Goal: Task Accomplishment & Management: Manage account settings

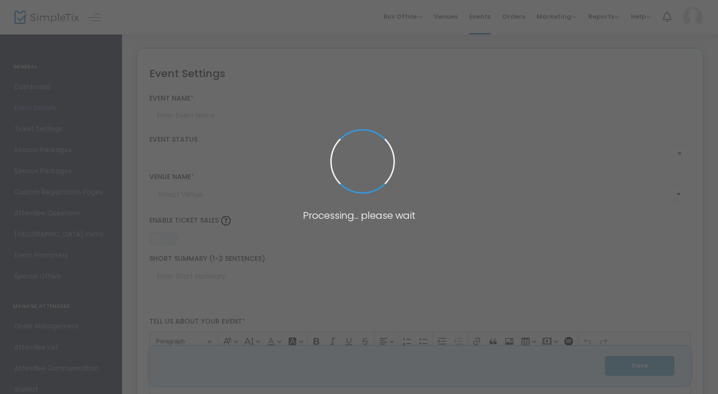
type input "Homeschool Day! [DATE]"
type textarea "Welcome to our Farm Homeschool Day! Homeschool Day is Friday, October 17 from 9…"
type input "5.500 %"
type input "Buy Tickets"
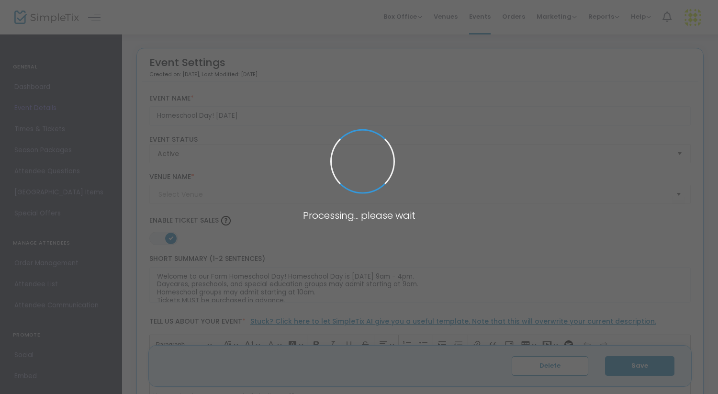
type input "Vesperman Farms"
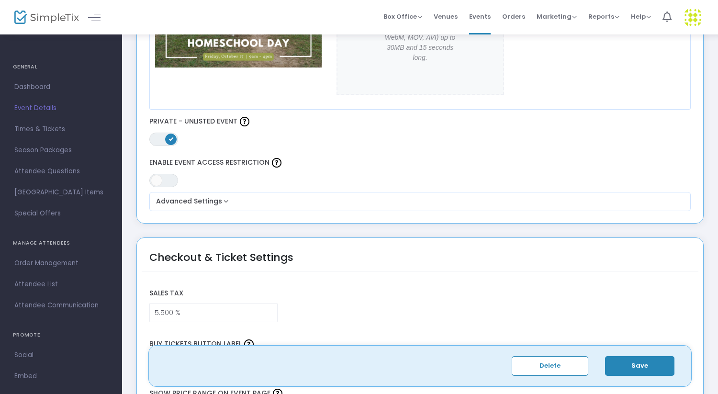
scroll to position [521, 0]
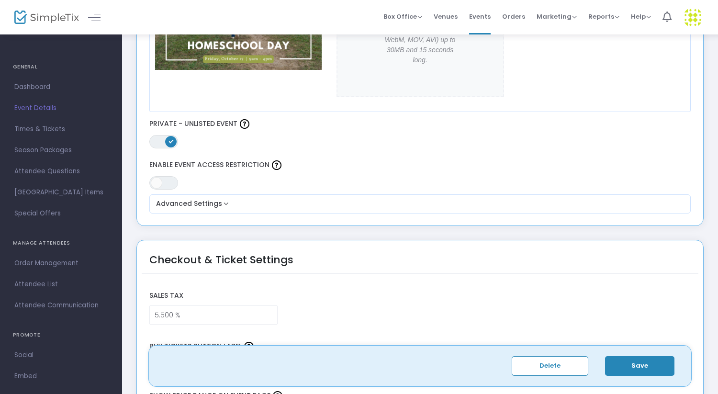
click at [156, 141] on span "ON OFF" at bounding box center [163, 141] width 29 height 13
click at [632, 369] on button "Save" at bounding box center [639, 366] width 69 height 20
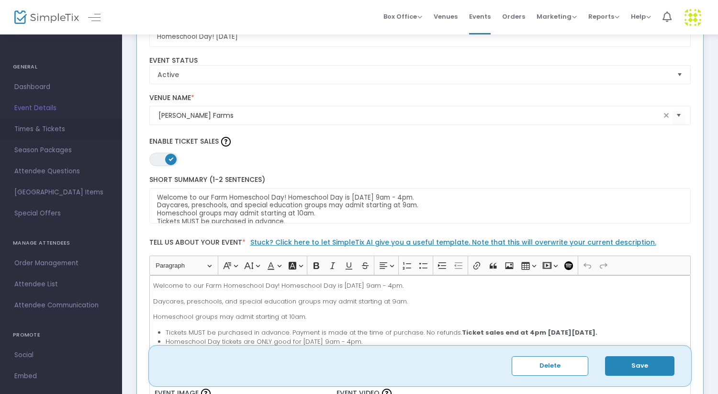
click at [17, 125] on span "Times & Tickets" at bounding box center [60, 129] width 93 height 12
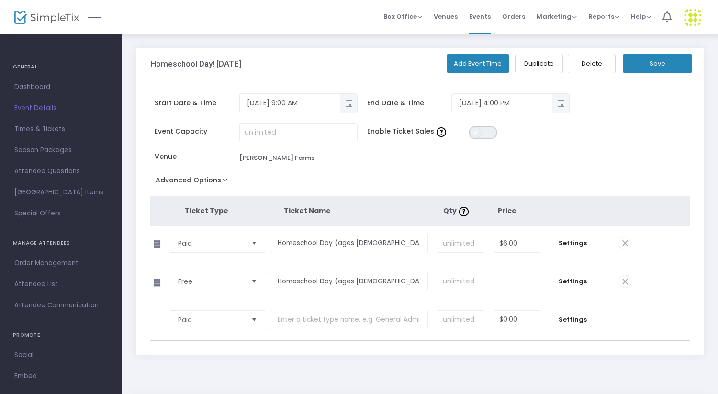
click at [491, 132] on span "ON OFF" at bounding box center [482, 132] width 29 height 13
click at [659, 61] on button "Save" at bounding box center [656, 64] width 69 height 20
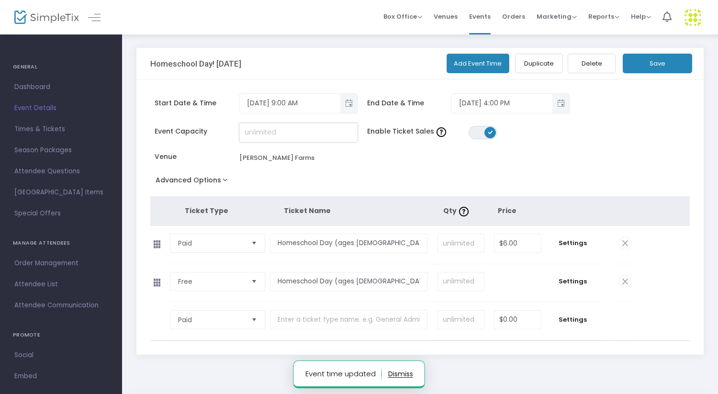
click at [274, 140] on input at bounding box center [298, 132] width 117 height 18
click at [42, 89] on span "Dashboard" at bounding box center [60, 87] width 93 height 12
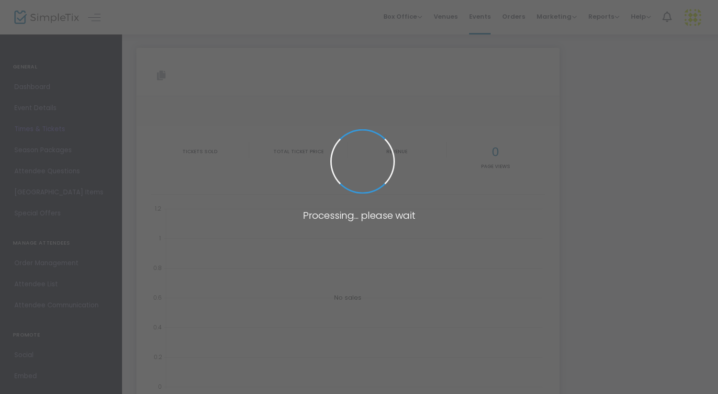
type input "https://www.simpletix.com/e/homeschool-day-october-17-2025-tickets-227056"
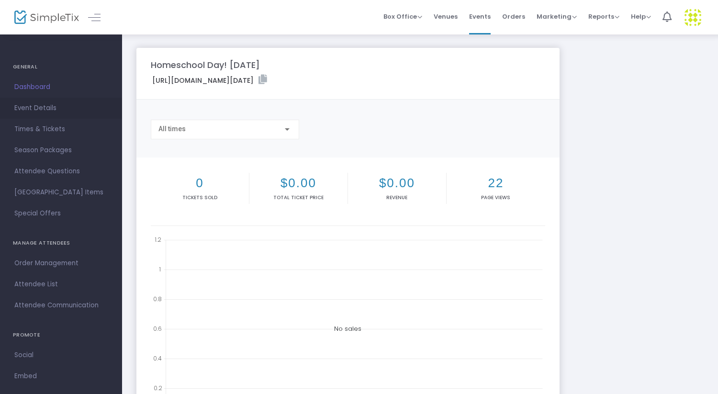
click at [43, 110] on span "Event Details" at bounding box center [60, 108] width 93 height 12
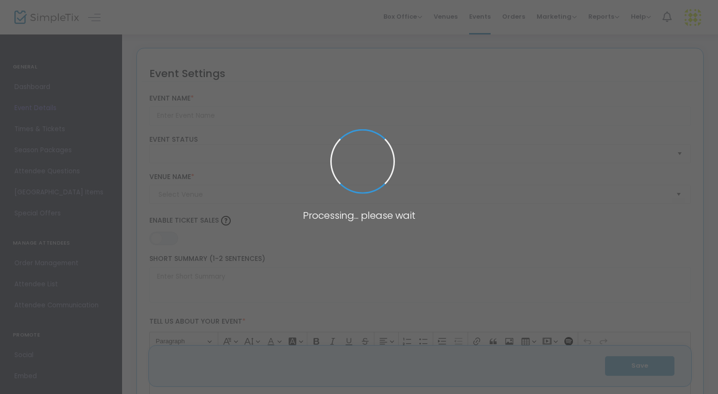
type input "Homeschool Day! [DATE]"
type textarea "Welcome to our Farm Homeschool Day! Homeschool Day is Friday, October 17 from 9…"
type input "5.500 %"
type input "Buy Tickets"
type input "Vesperman Farms"
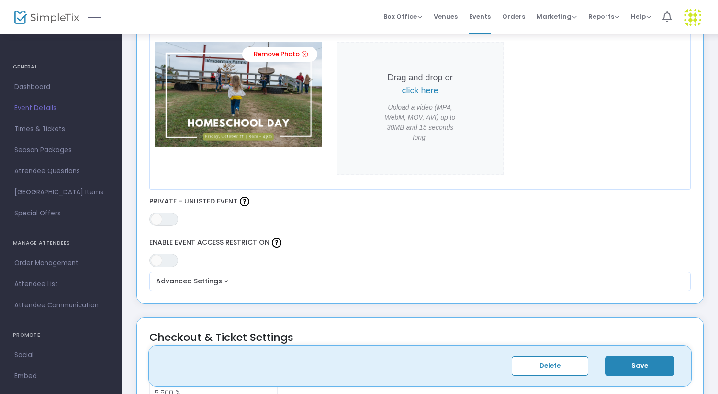
scroll to position [444, 0]
click at [168, 216] on span "ON OFF" at bounding box center [163, 217] width 29 height 13
click at [656, 367] on button "Save" at bounding box center [639, 366] width 69 height 20
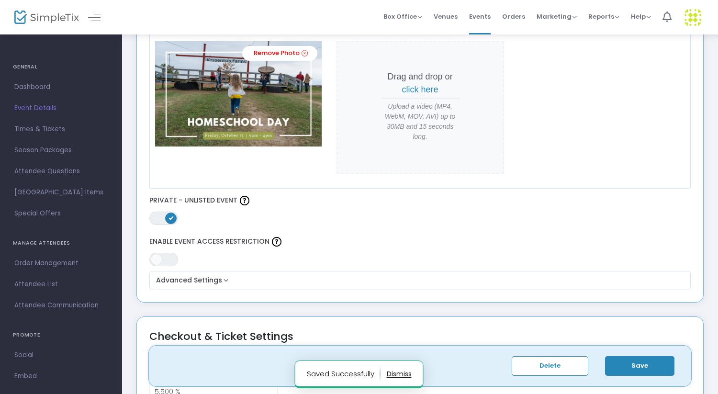
scroll to position [0, 0]
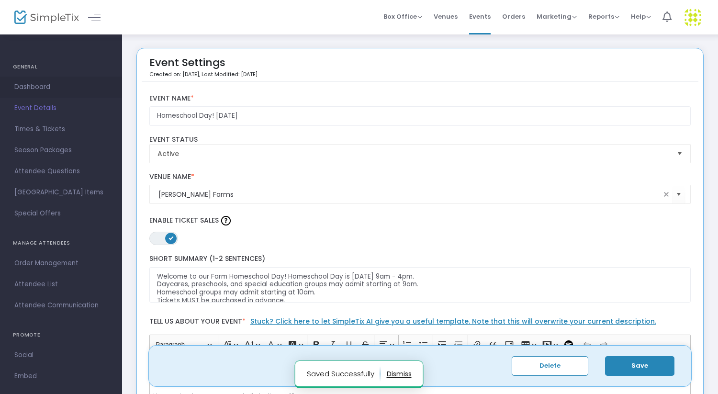
click at [23, 88] on span "Dashboard" at bounding box center [60, 87] width 93 height 12
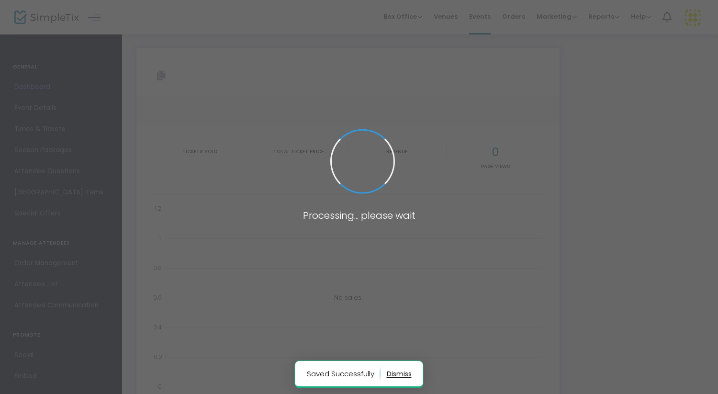
type input "https://www.simpletix.com/e/homeschool-day-october-17-2025-tickets-227056"
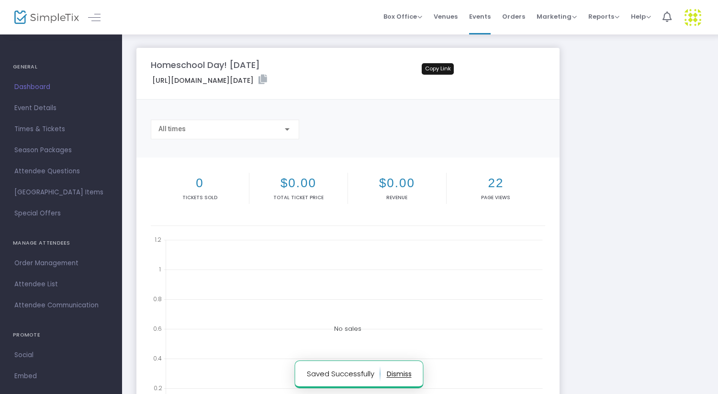
click at [267, 79] on icon at bounding box center [262, 80] width 9 height 10
